Goal: Task Accomplishment & Management: Manage account settings

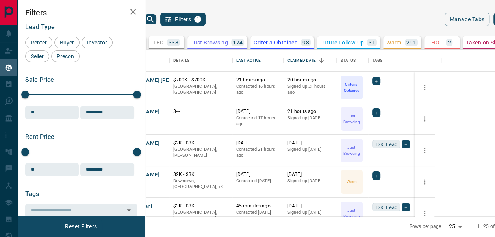
scroll to position [161, 334]
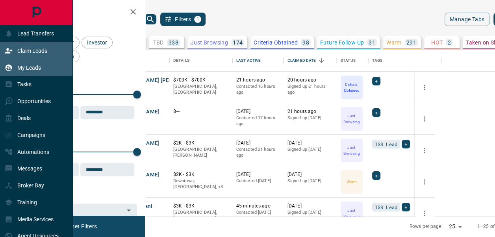
click at [39, 52] on p "Claim Leads" at bounding box center [32, 51] width 30 height 6
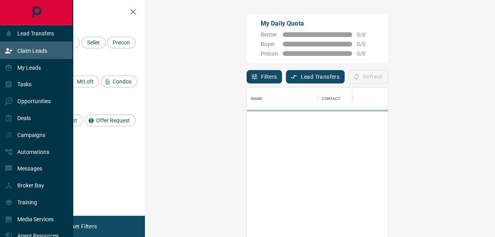
scroll to position [171, 321]
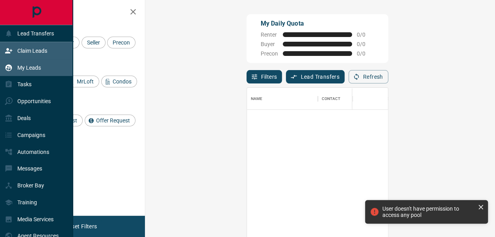
click at [37, 70] on p "My Leads" at bounding box center [29, 68] width 24 height 6
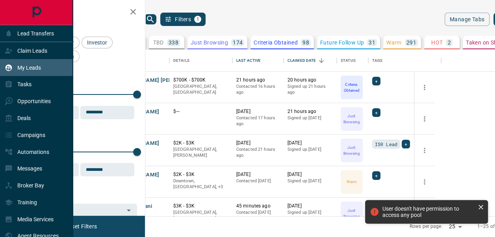
scroll to position [161, 334]
